Goal: Transaction & Acquisition: Subscribe to service/newsletter

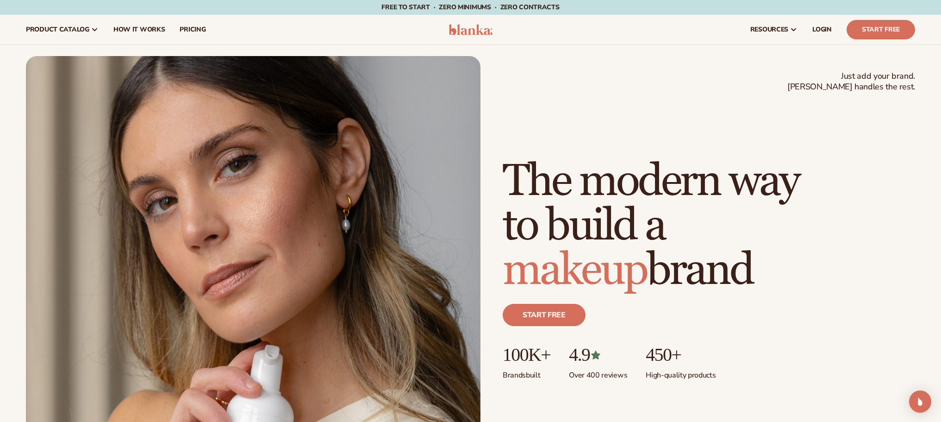
click at [794, 122] on div "Just add your brand. Blanka handles the rest. beauty,[MEDICAL_DATA],wellness,ma…" at bounding box center [470, 280] width 889 height 449
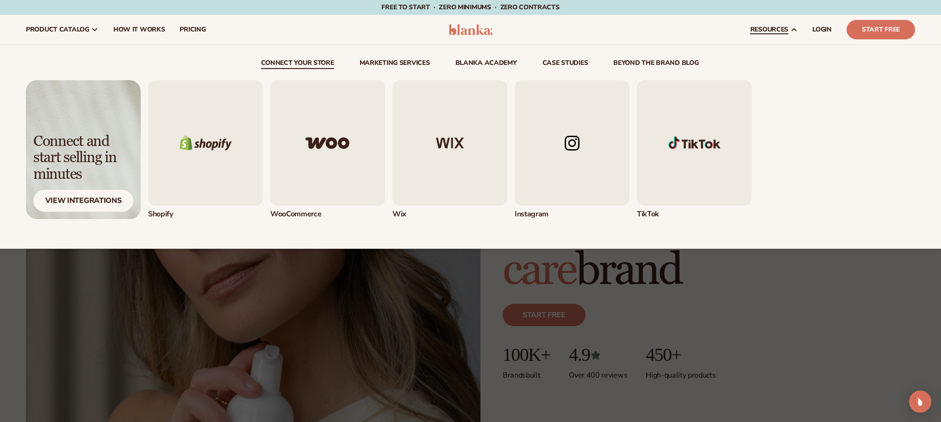
click at [888, 170] on div "Shopify" at bounding box center [531, 149] width 767 height 139
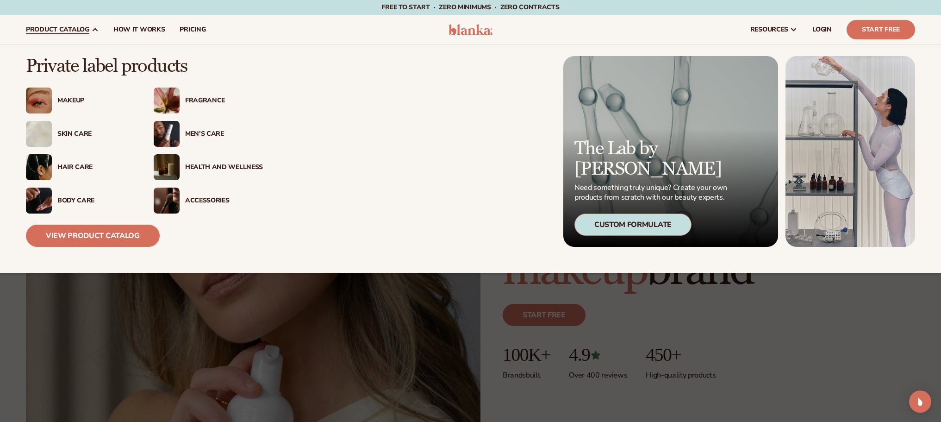
click at [63, 29] on span "product catalog" at bounding box center [57, 29] width 63 height 7
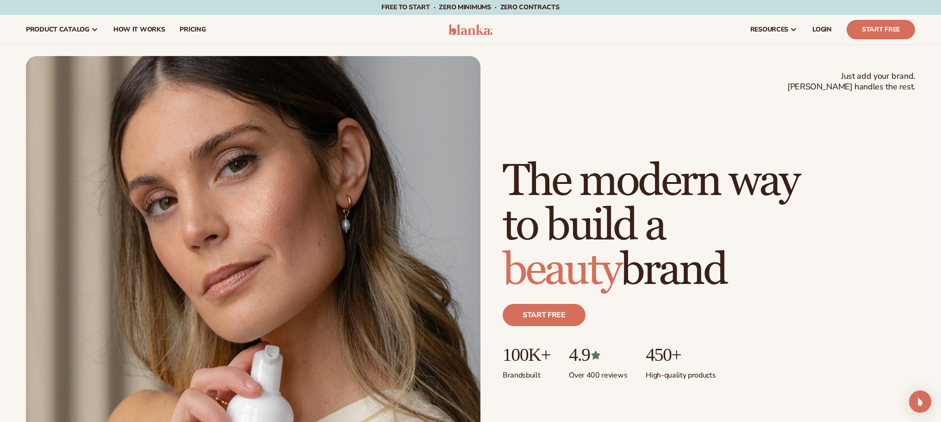
click at [856, 328] on div "Start free" at bounding box center [709, 319] width 413 height 52
